Goal: Check status: Verify the current state of an ongoing process or item

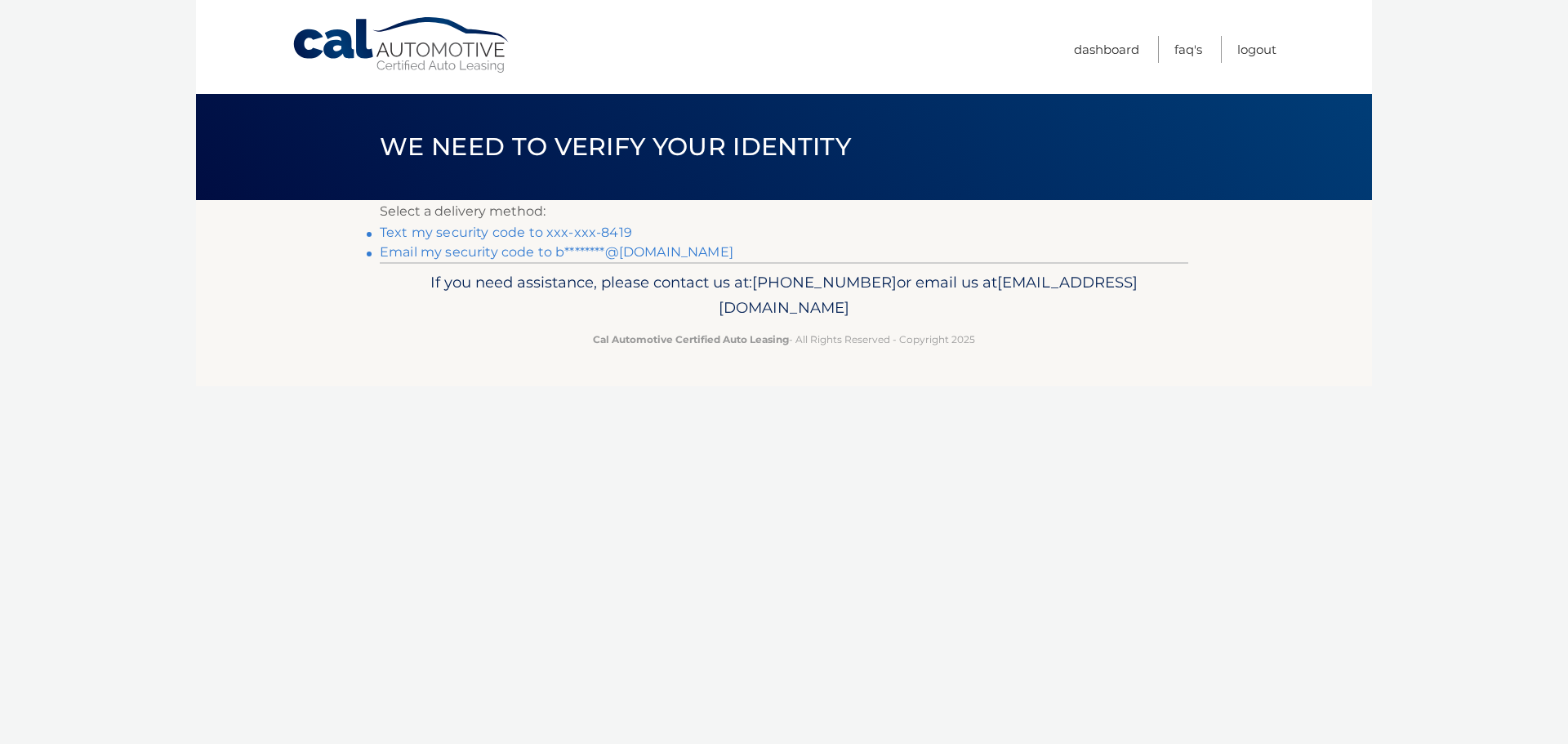
click at [520, 254] on link "Email my security code to b********@[DOMAIN_NAME]" at bounding box center [556, 251] width 353 height 16
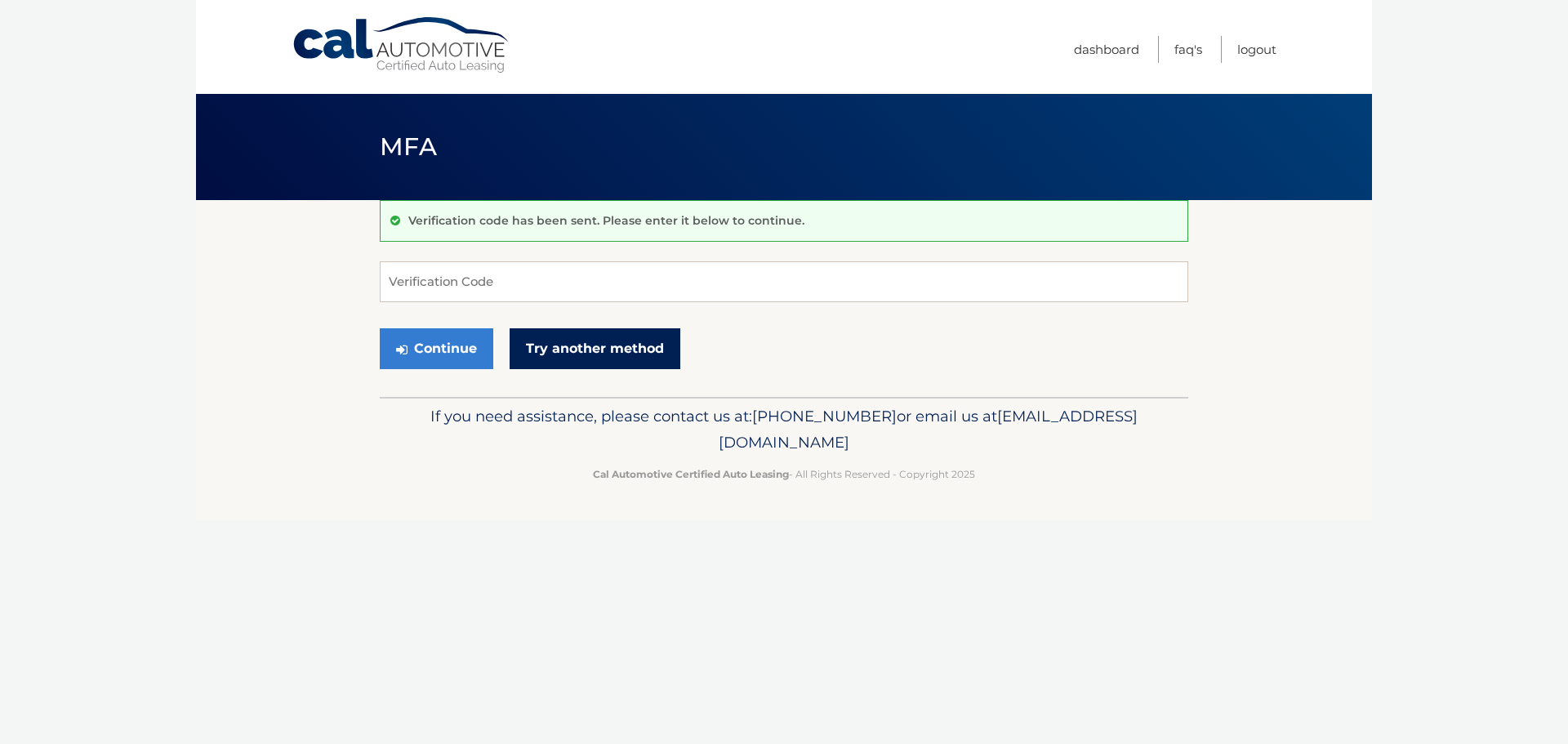
click at [568, 353] on link "Try another method" at bounding box center [595, 349] width 170 height 41
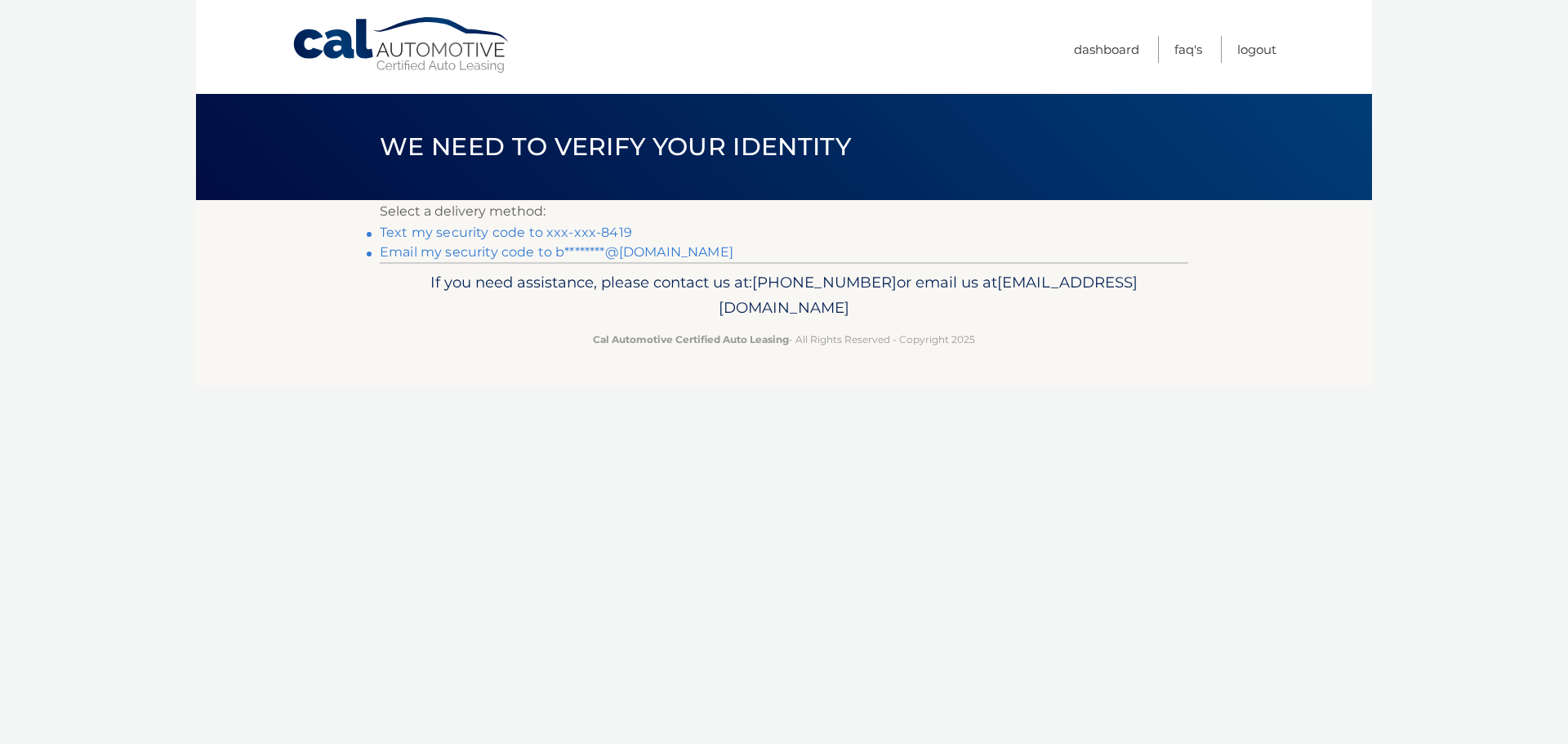
click at [456, 229] on link "Text my security code to xxx-xxx-8419" at bounding box center [506, 232] width 252 height 16
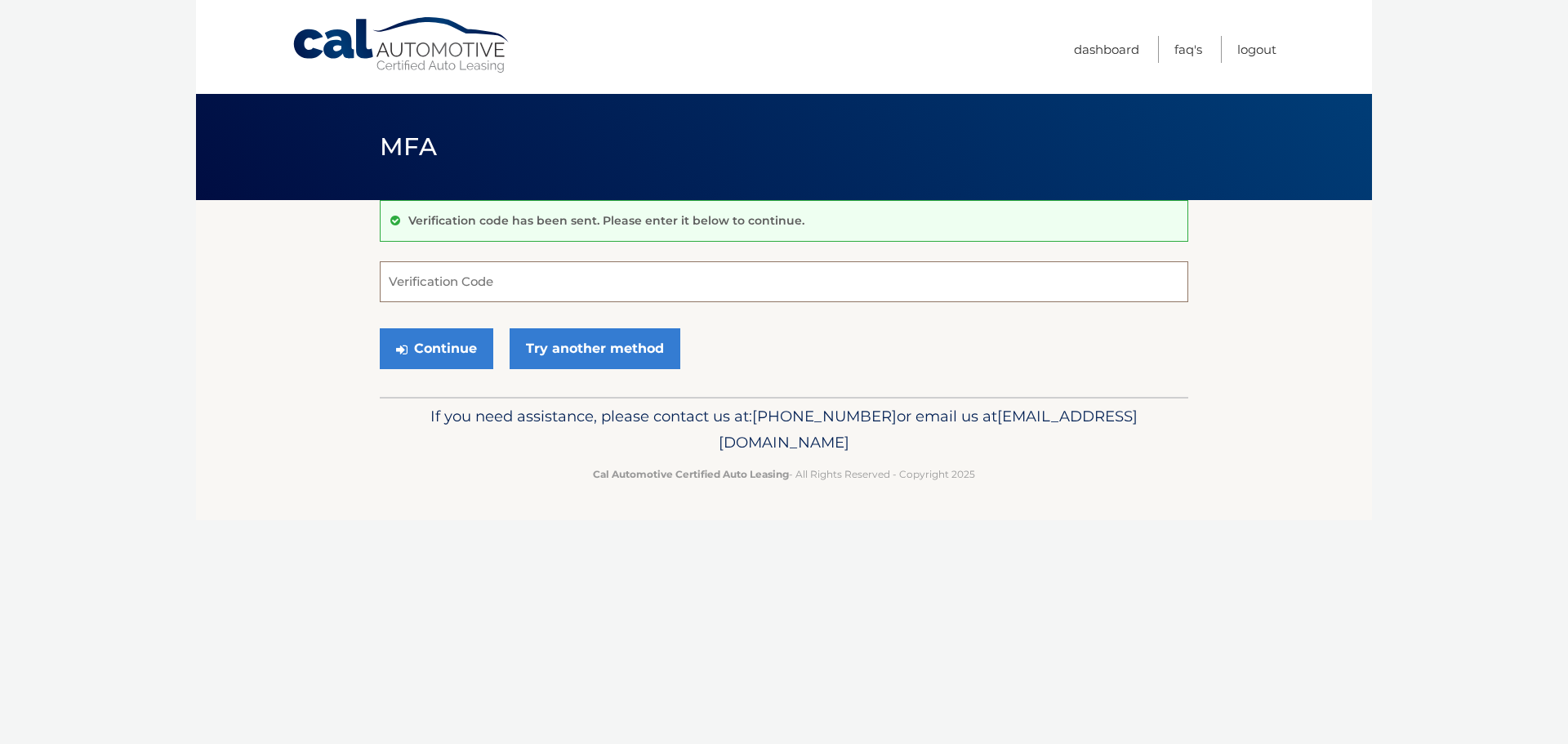
click at [475, 278] on input "Verification Code" at bounding box center [784, 282] width 809 height 41
type input "701848"
click at [450, 344] on button "Continue" at bounding box center [436, 349] width 114 height 41
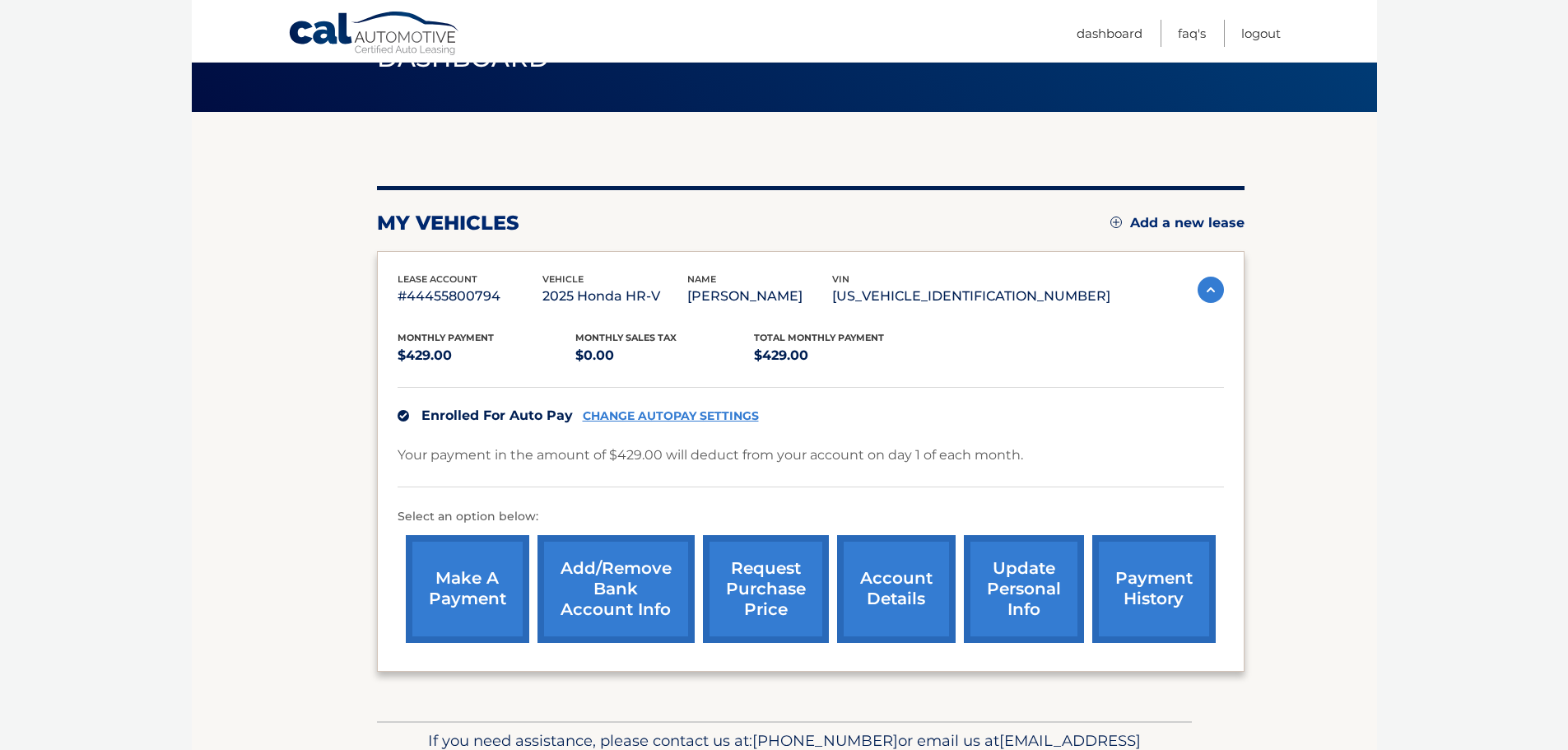
scroll to position [96, 0]
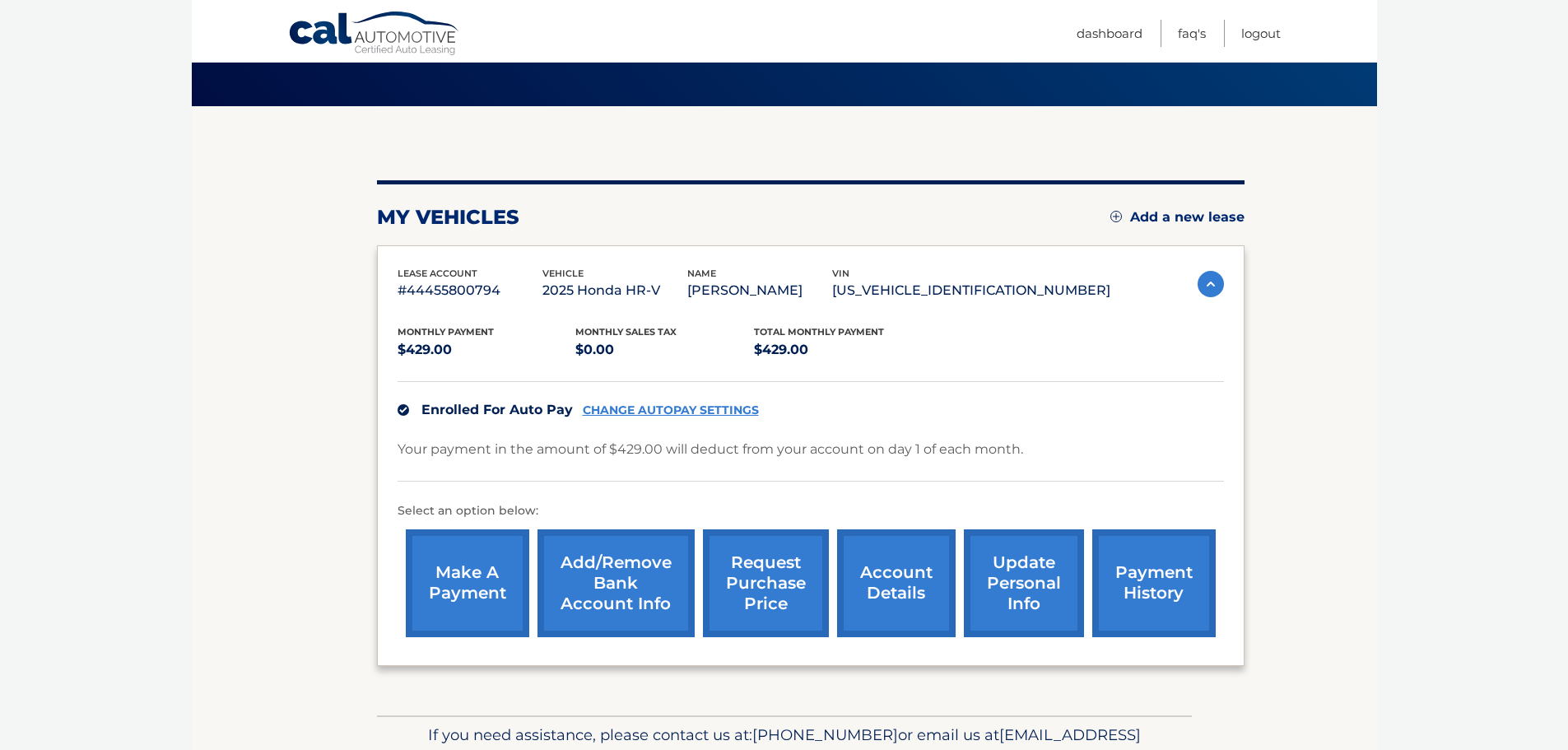
click at [1132, 587] on link "payment history" at bounding box center [1154, 584] width 124 height 108
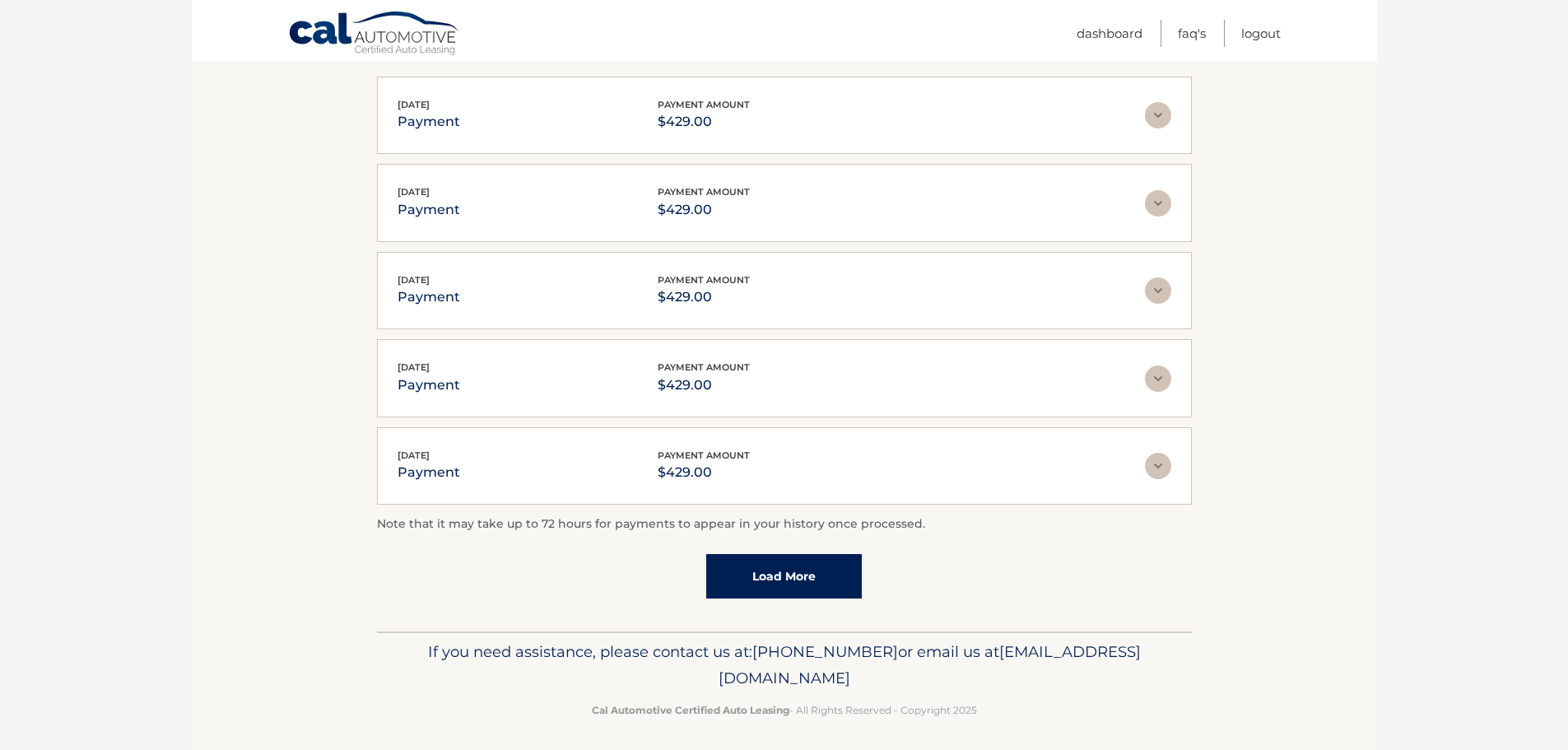
scroll to position [332, 0]
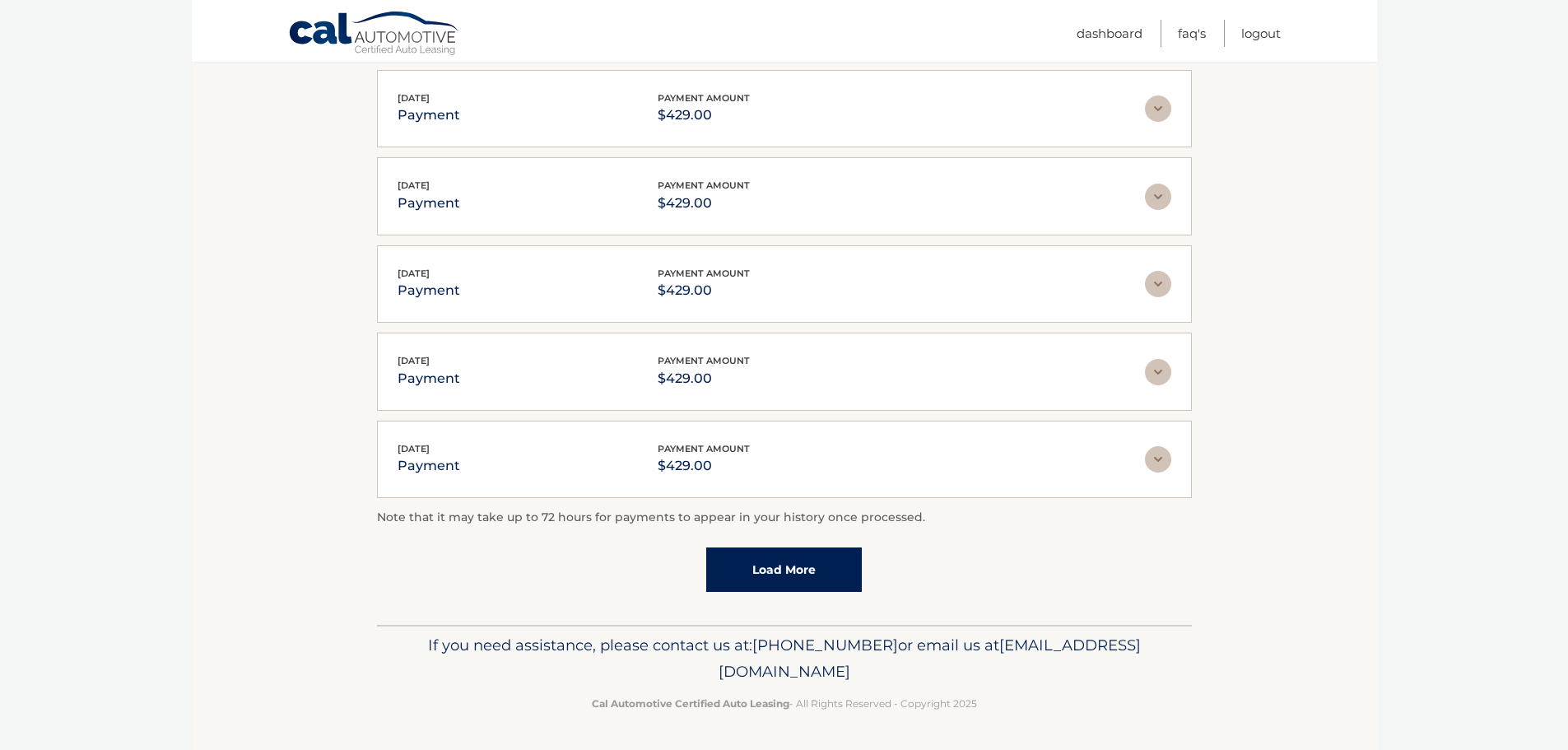
click at [794, 559] on link "Load More" at bounding box center [784, 570] width 155 height 45
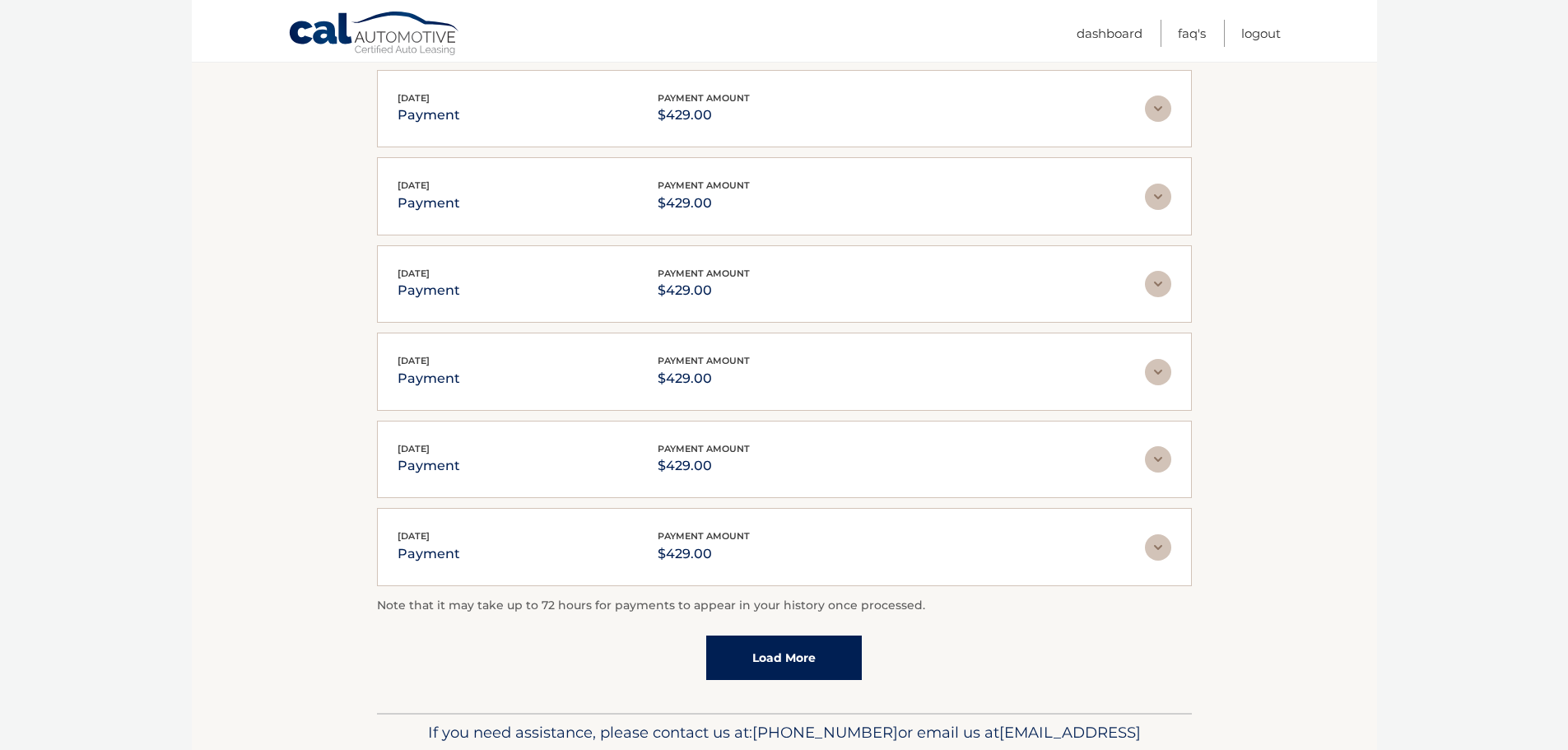
click at [785, 657] on link "Load More" at bounding box center [784, 659] width 155 height 45
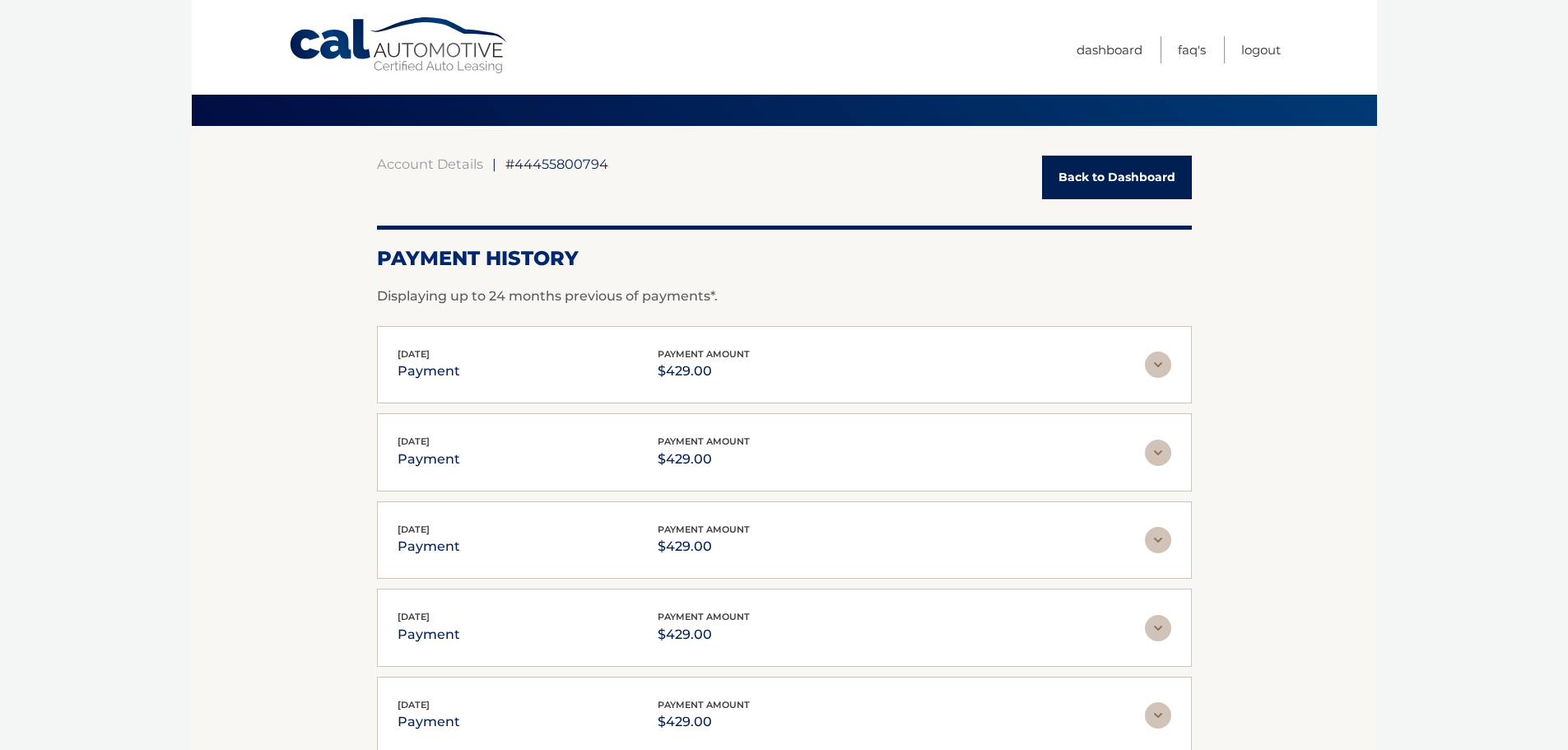
scroll to position [0, 0]
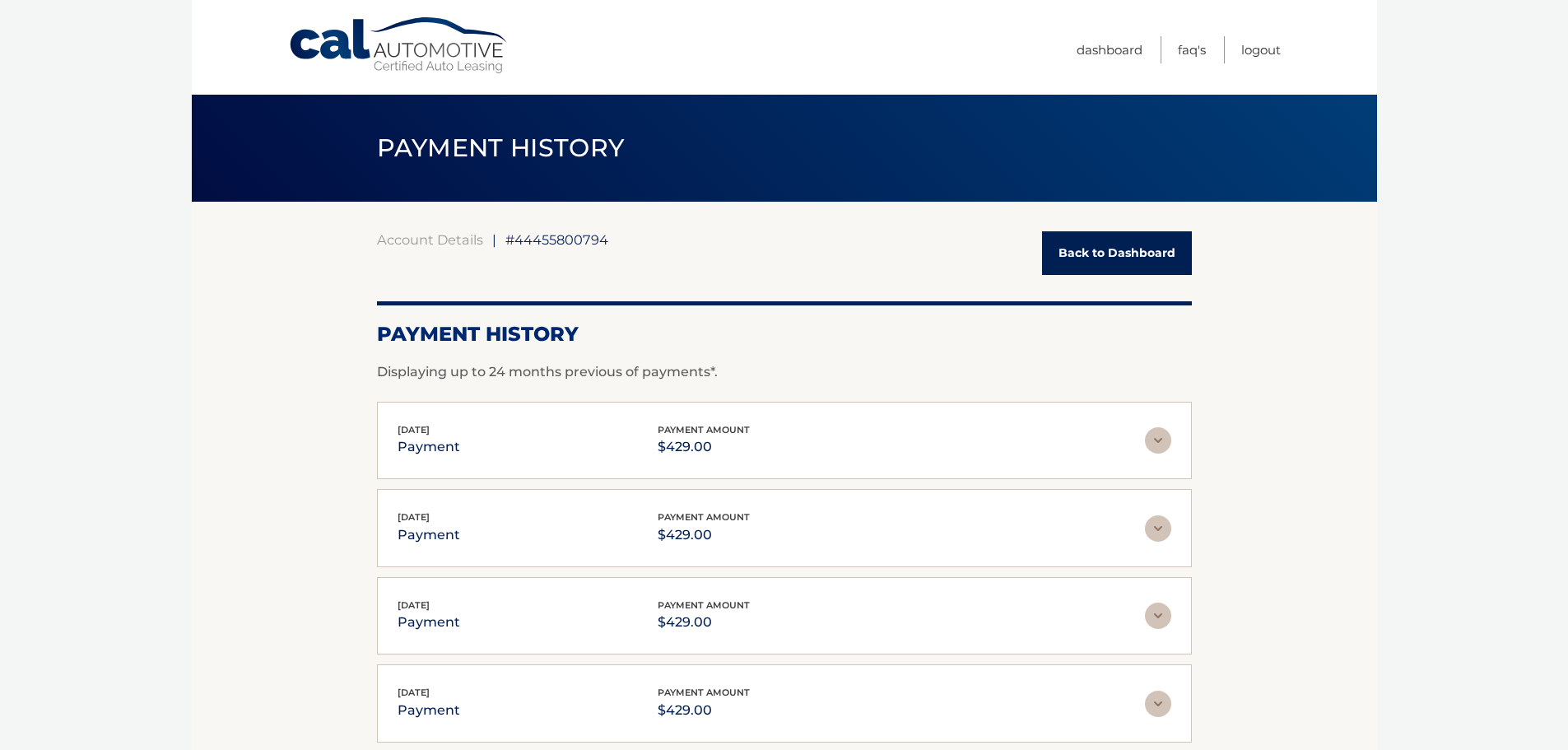
click at [1101, 249] on link "Back to Dashboard" at bounding box center [1116, 253] width 149 height 44
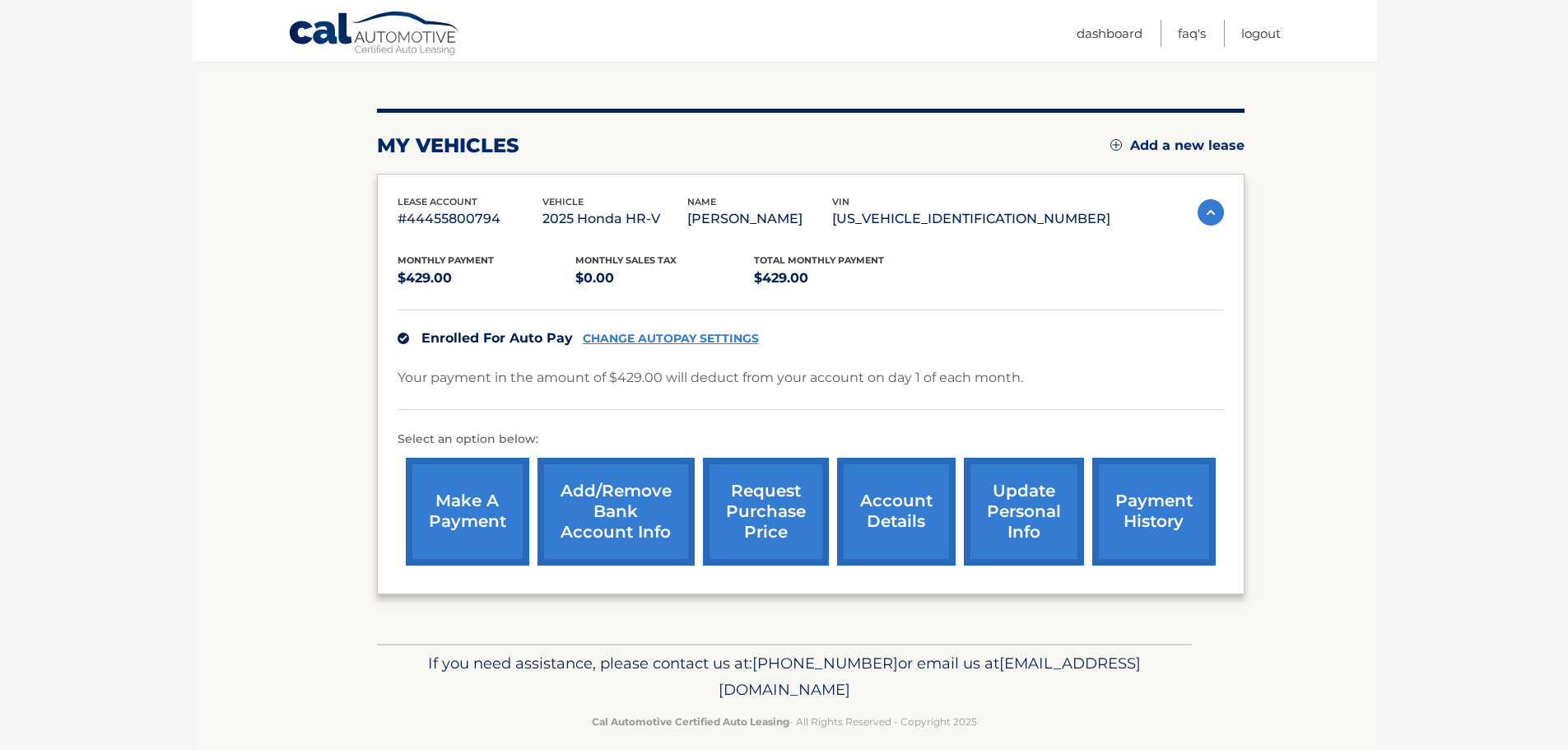
scroll to position [185, 0]
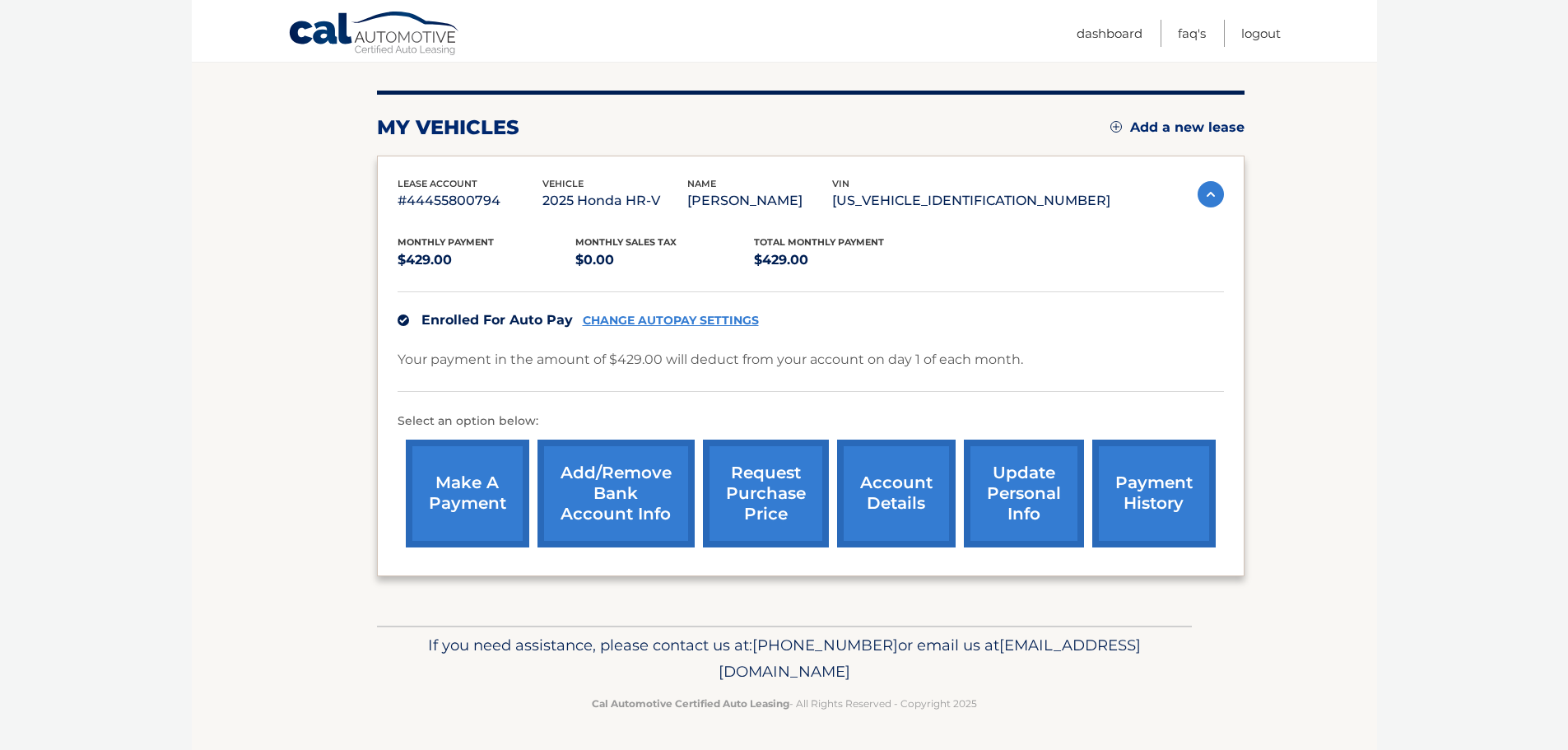
click at [896, 493] on link "account details" at bounding box center [896, 494] width 119 height 108
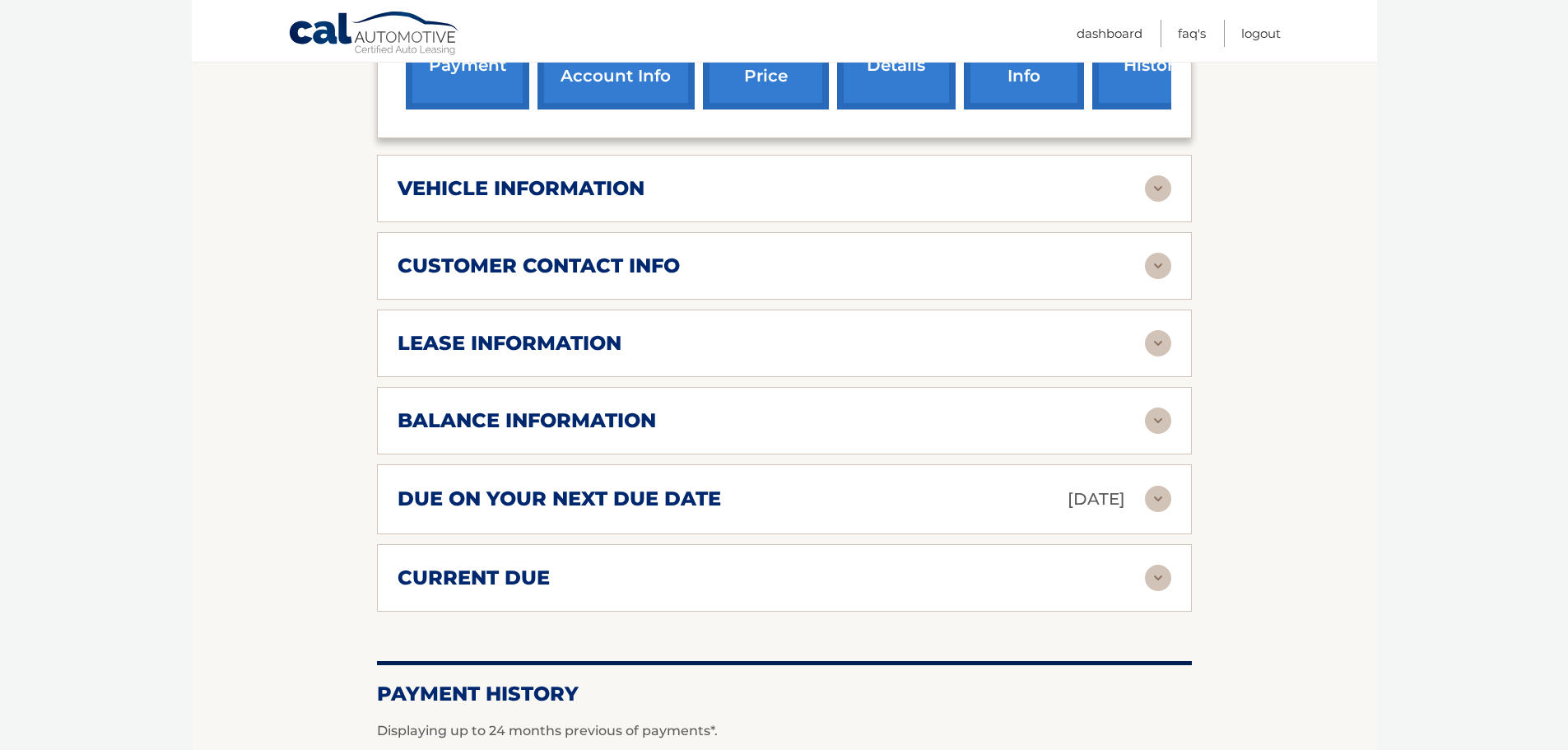
scroll to position [652, 0]
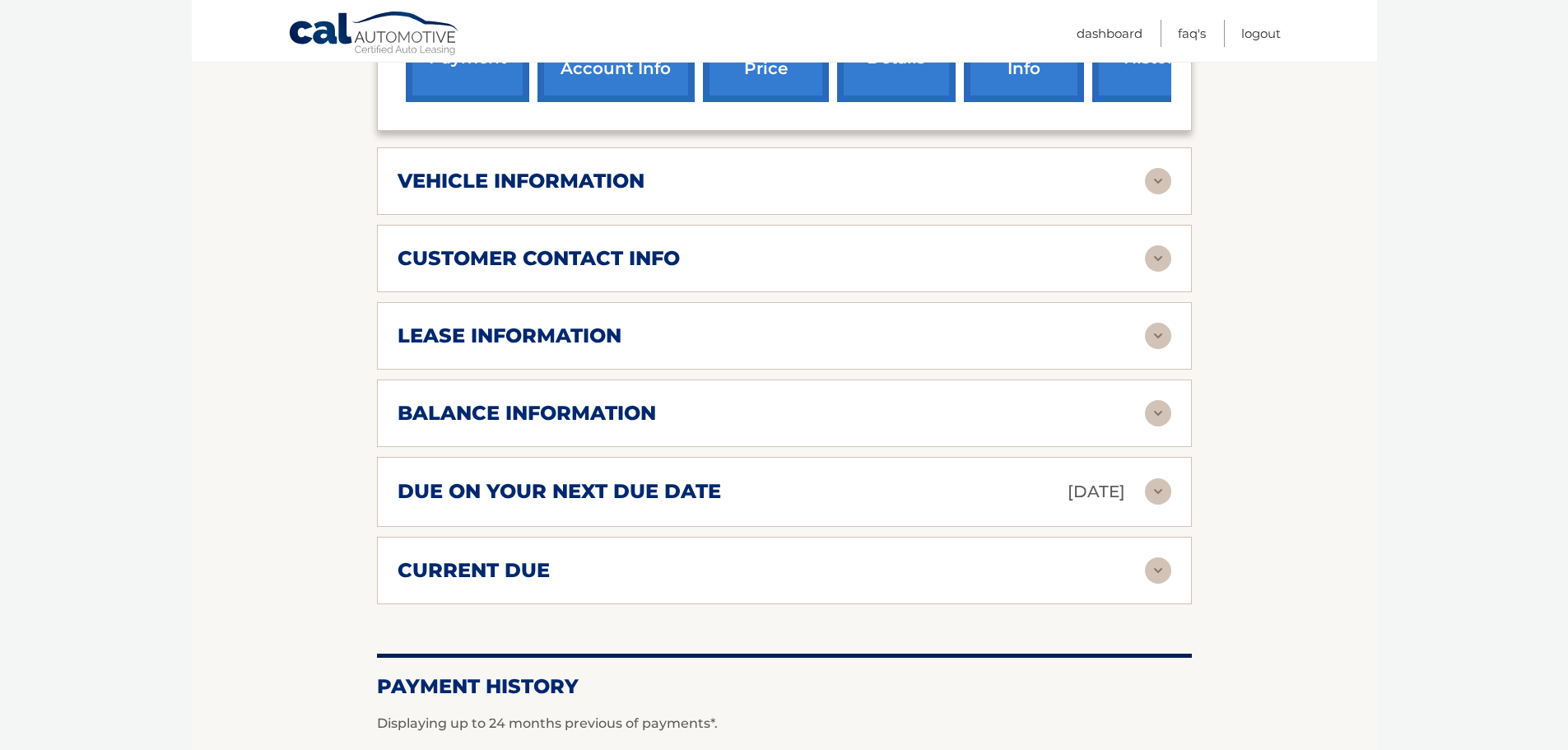
click at [1118, 406] on div "balance information" at bounding box center [771, 414] width 747 height 25
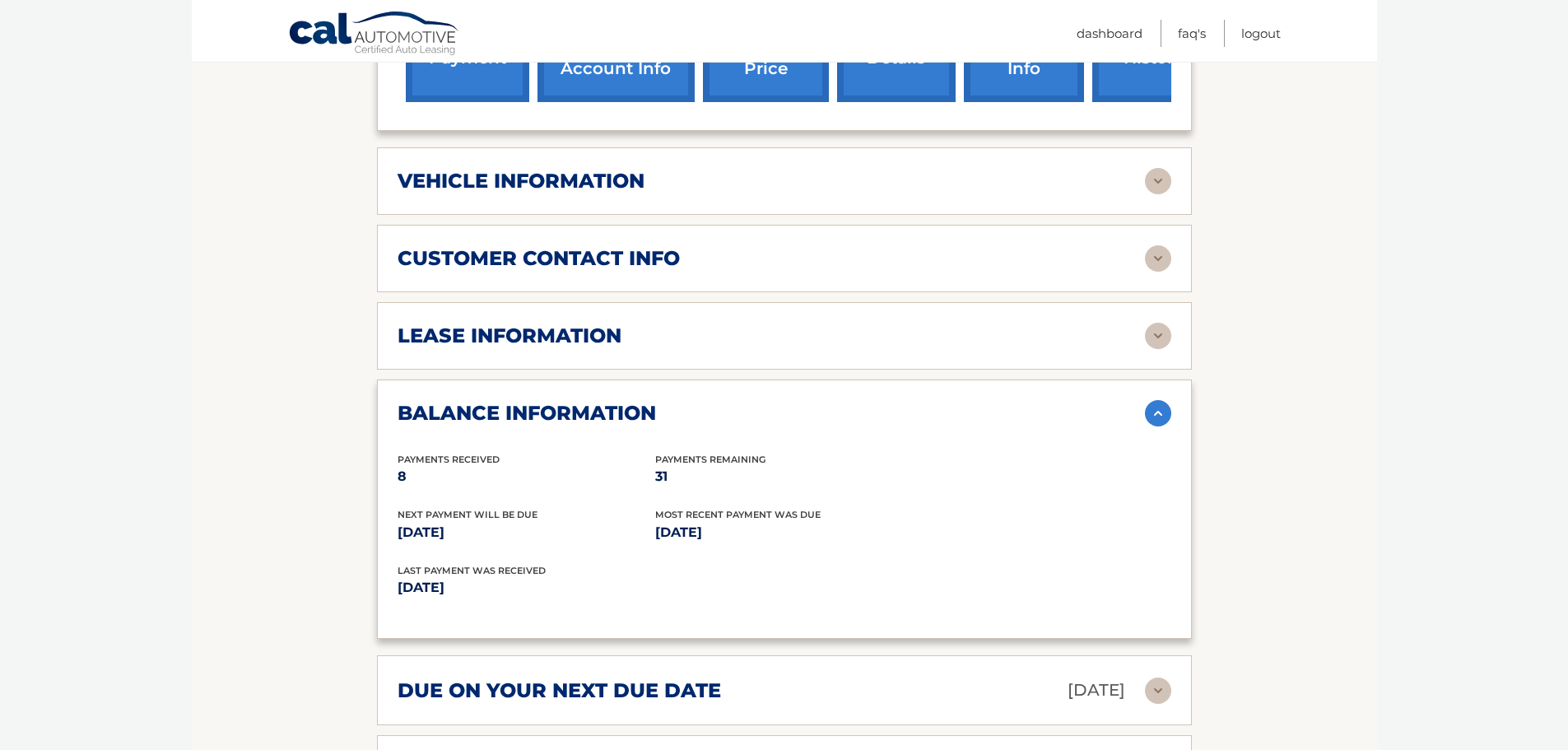
click at [1160, 332] on img at bounding box center [1158, 336] width 27 height 27
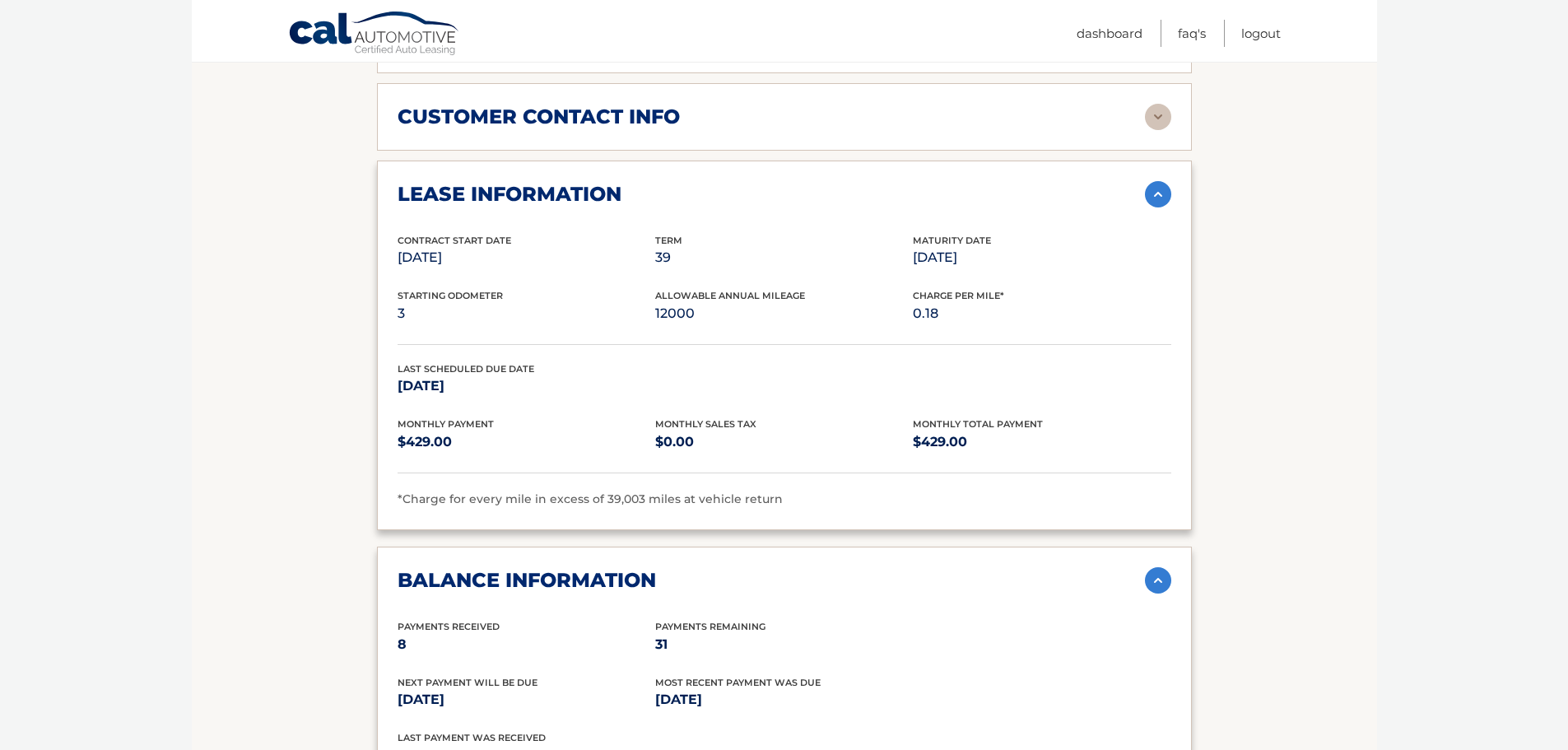
scroll to position [806, 0]
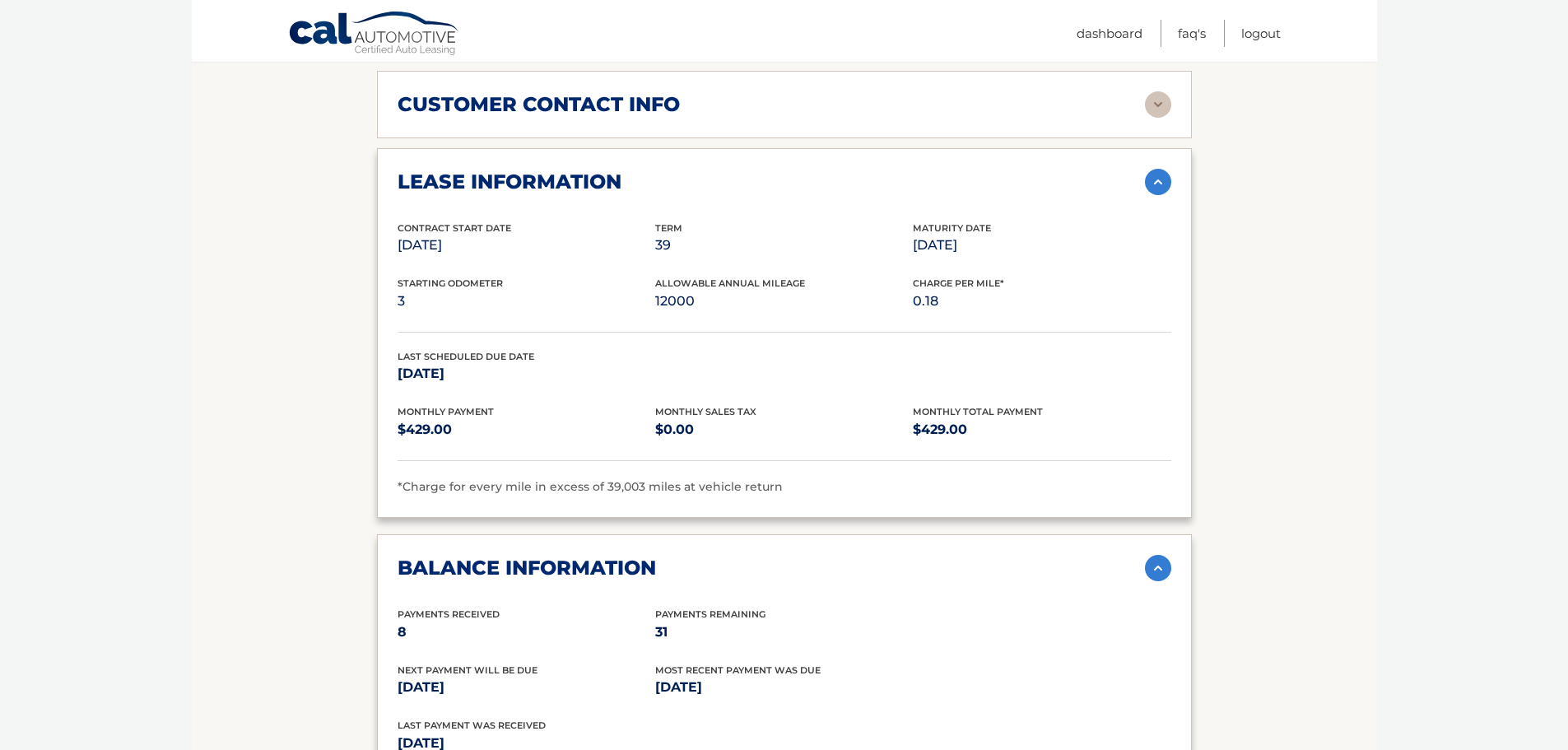
click at [1160, 105] on img at bounding box center [1158, 105] width 27 height 27
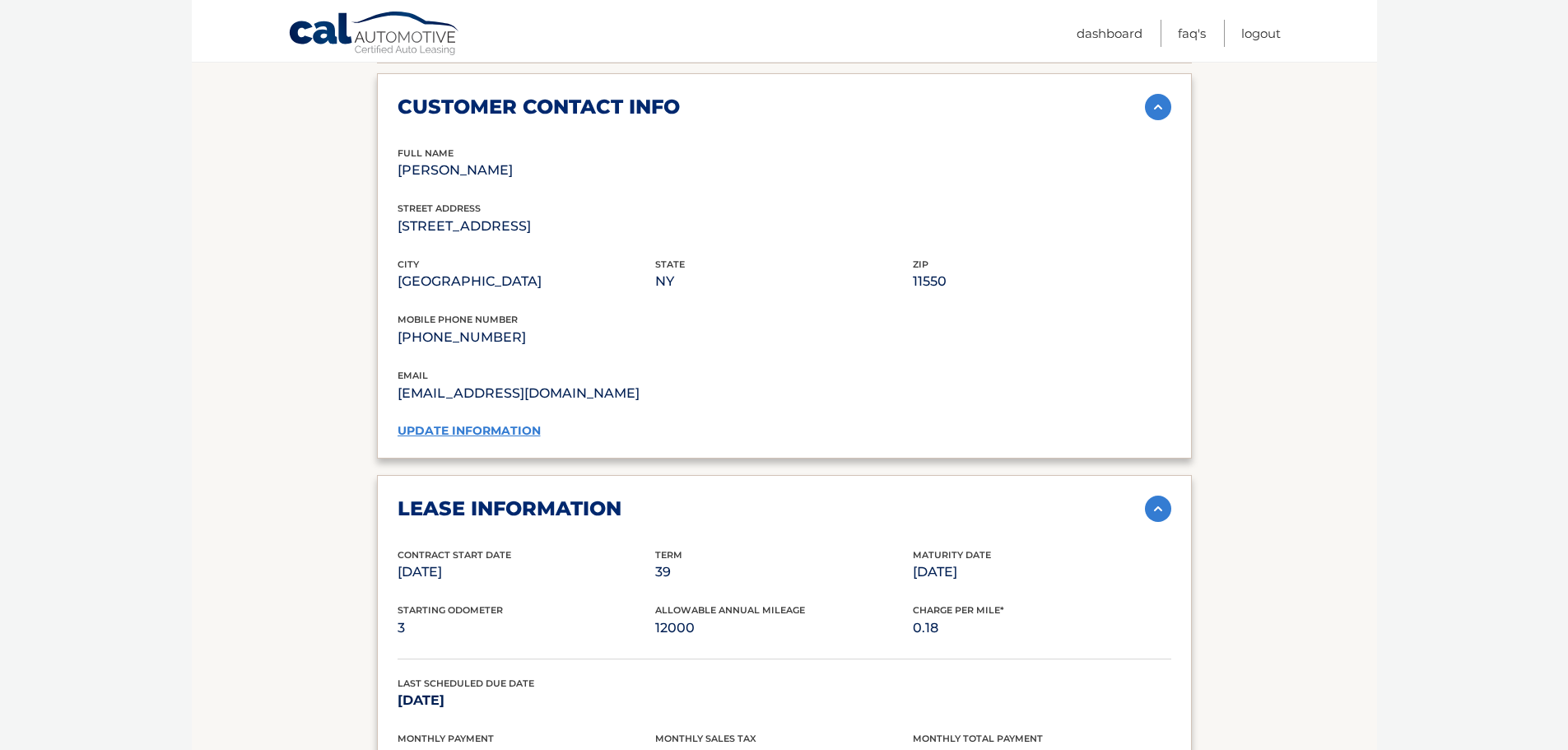
scroll to position [798, 0]
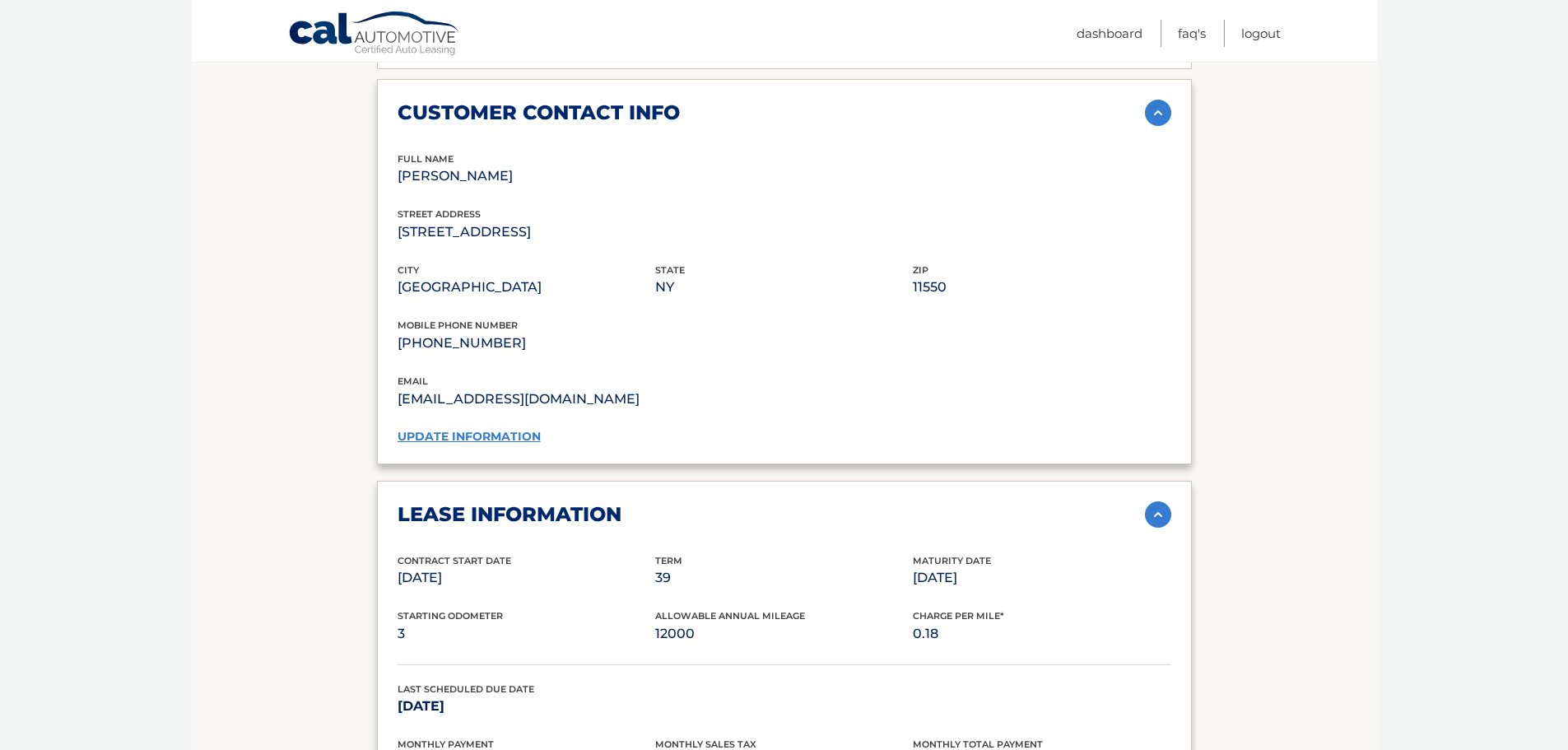
click at [391, 107] on div "customer contact info full name DIANA RIOS street address 367 WOODLAND DR city …" at bounding box center [784, 272] width 815 height 385
click at [381, 77] on div "lease account #44455800794 vehicle 2025 Honda HR-V name DIANA RIOS vin 3CZRZ2H7…" at bounding box center [784, 427] width 815 height 1727
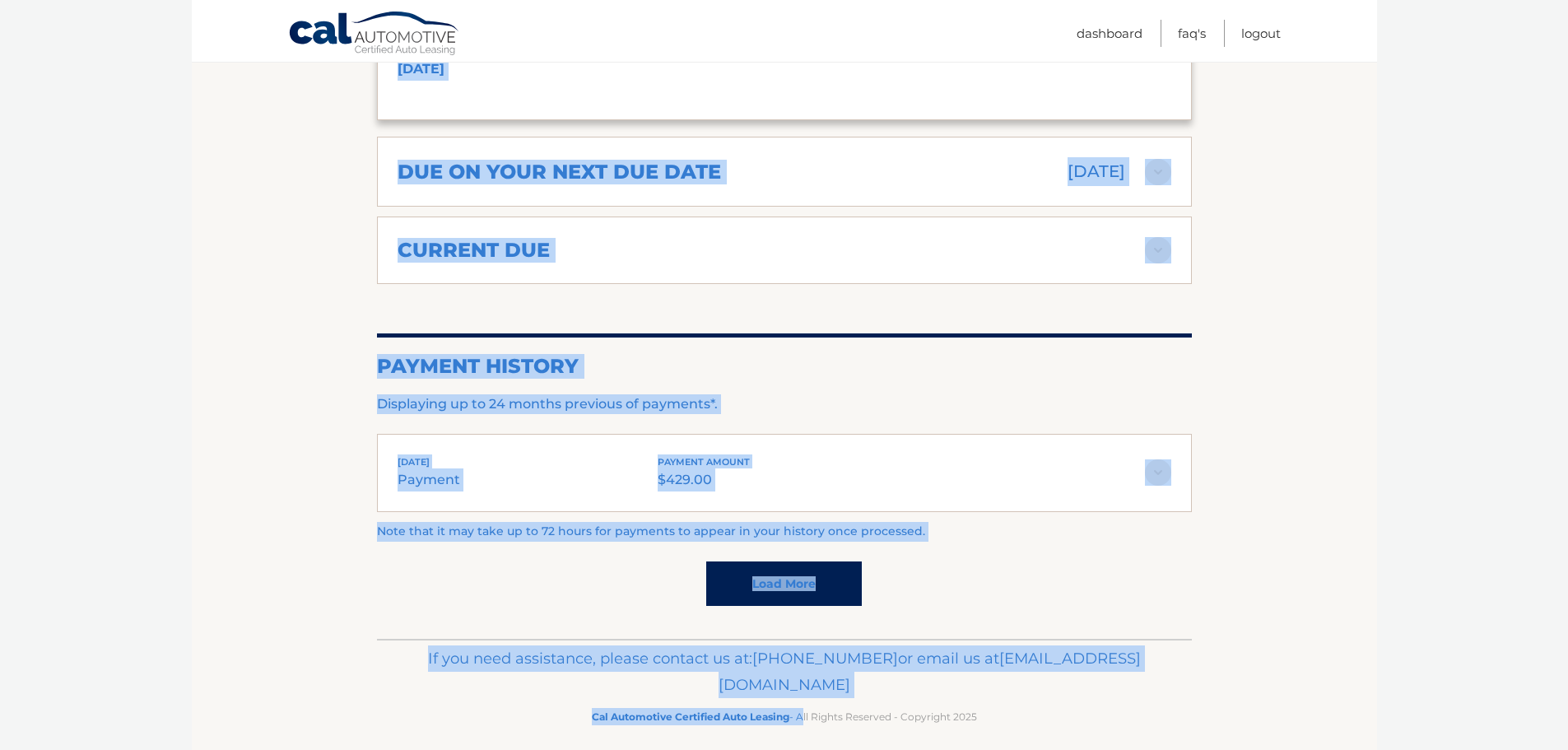
scroll to position [1817, 0]
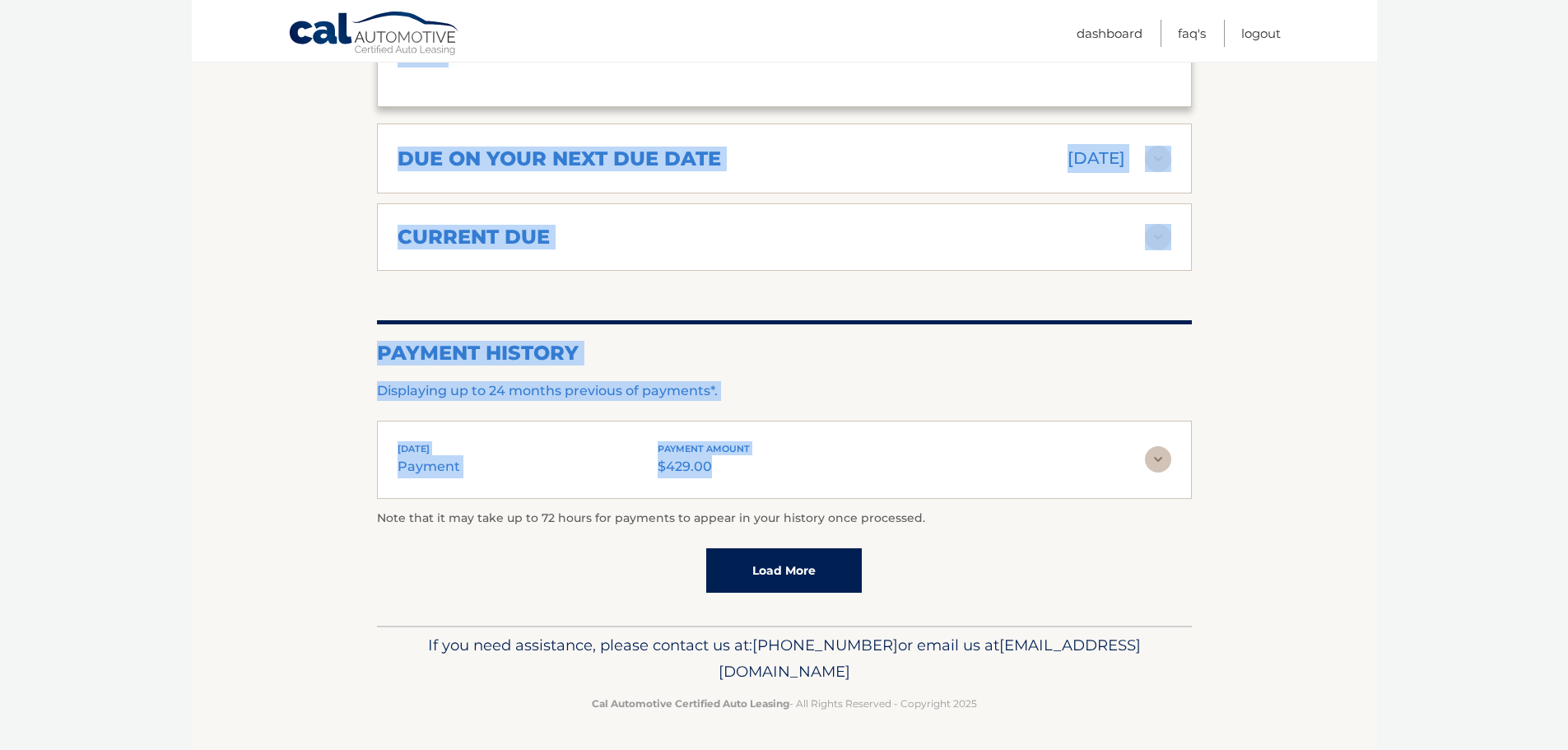
drag, startPoint x: 386, startPoint y: 94, endPoint x: 1118, endPoint y: 457, distance: 817.1
click at [911, 381] on p "Displaying up to 24 months previous of payments*." at bounding box center [784, 391] width 815 height 20
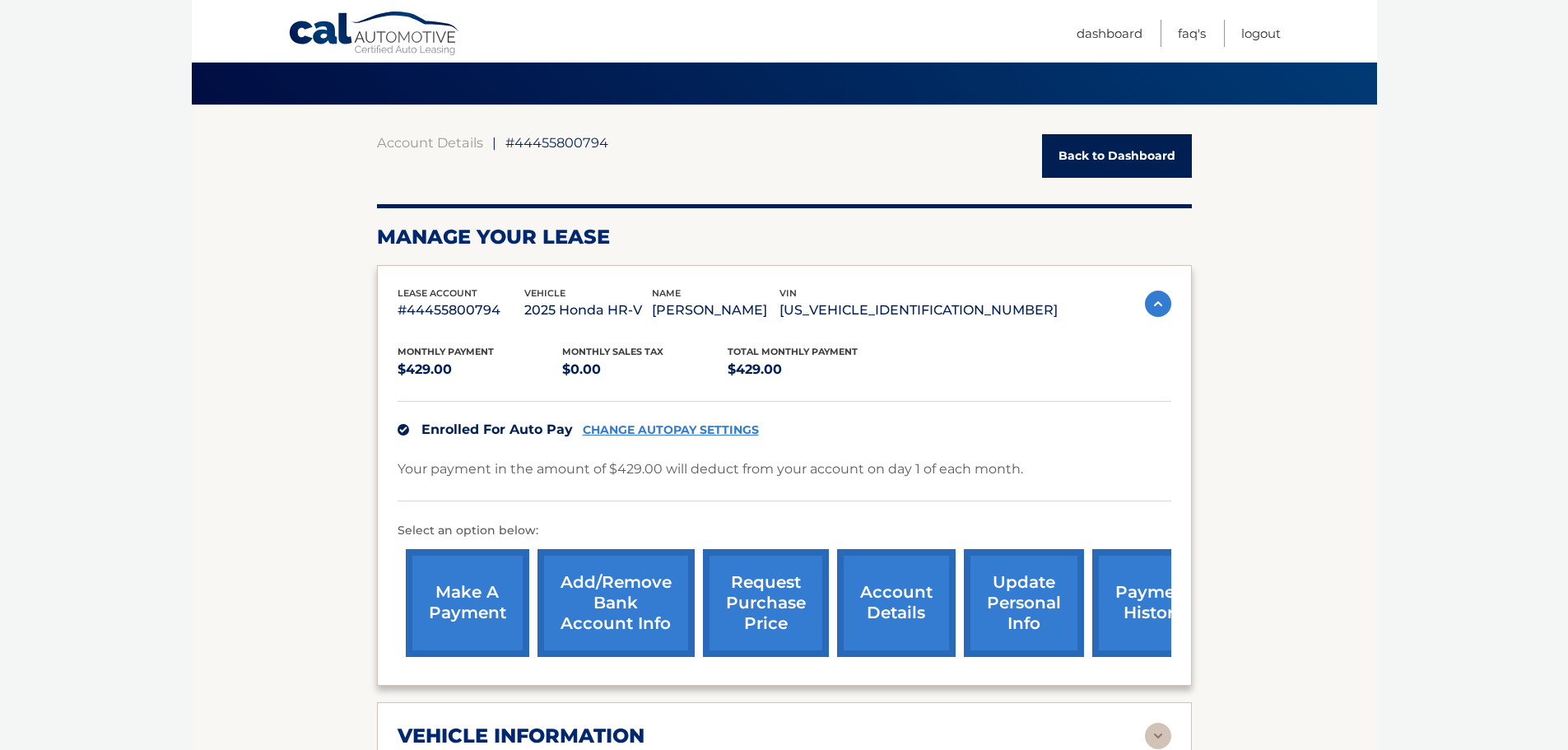
scroll to position [0, 0]
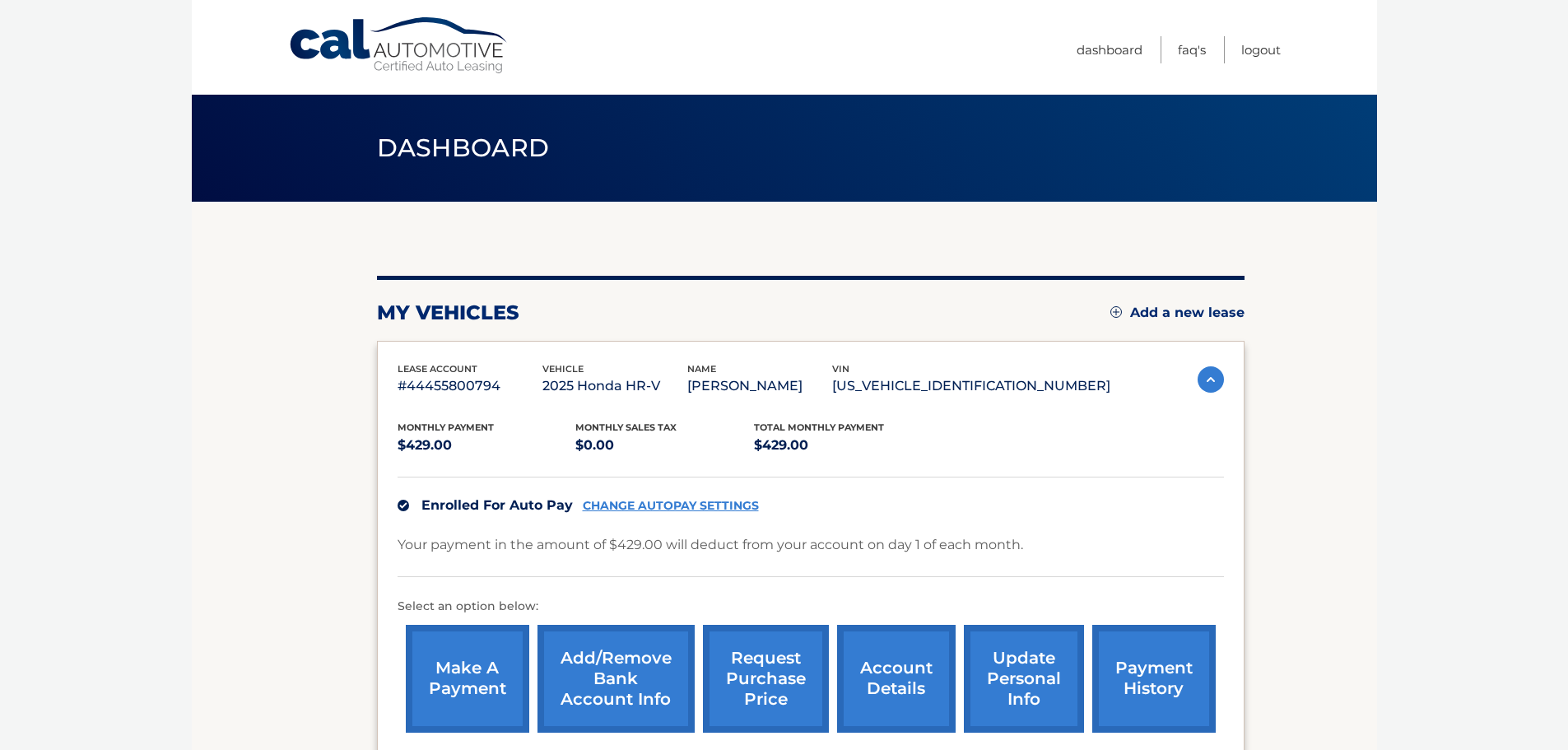
drag, startPoint x: 0, startPoint y: 0, endPoint x: 952, endPoint y: 267, distance: 988.7
click at [952, 267] on div "my vehicles Add a new lease lease account #44455800794 vehicle 2025 Honda HR-V …" at bounding box center [810, 507] width 867 height 610
click at [1259, 47] on link "Logout" at bounding box center [1261, 50] width 40 height 27
